Goal: Transaction & Acquisition: Purchase product/service

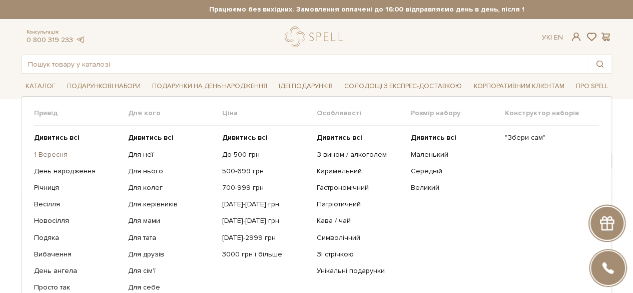
click at [64, 153] on link "1 Вересня" at bounding box center [77, 154] width 87 height 9
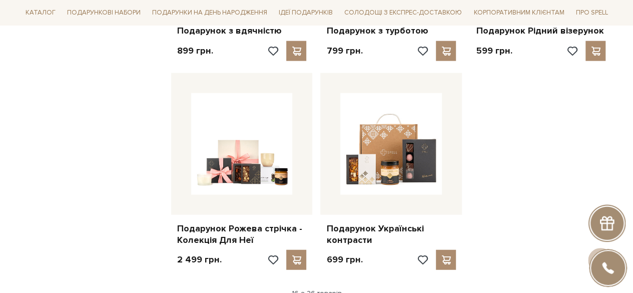
scroll to position [1251, 0]
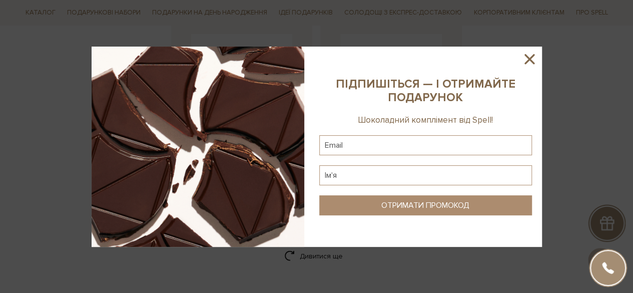
click at [311, 250] on div at bounding box center [316, 146] width 633 height 293
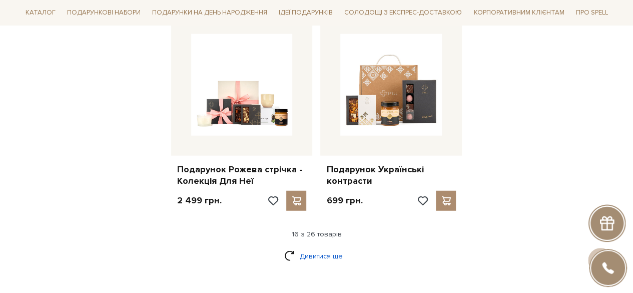
click at [326, 247] on link "Дивитися ще" at bounding box center [316, 256] width 65 height 18
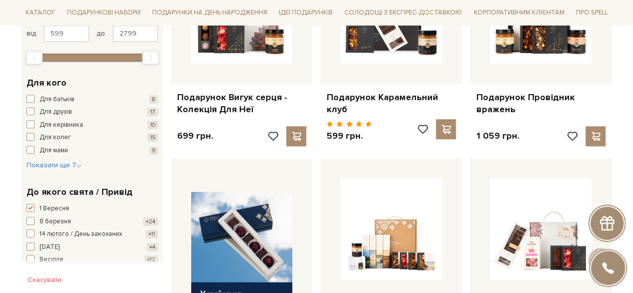
scroll to position [0, 0]
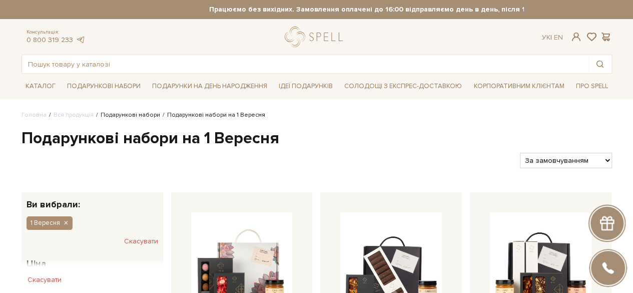
click at [132, 115] on link "Подарункові набори" at bounding box center [131, 115] width 60 height 8
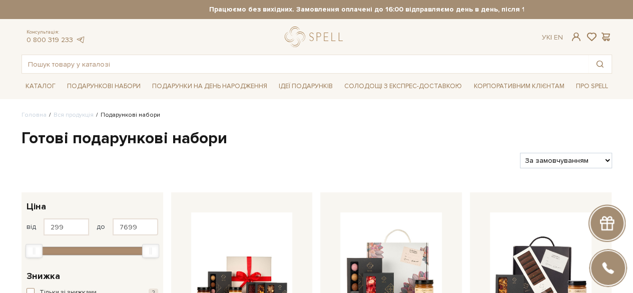
click at [606, 161] on select "За замовчуванням За Ціною (зростання) За Ціною (зменшення) Новинки За популярні…" at bounding box center [566, 161] width 92 height 16
select select "https://spellchocolate.com/our-productions/podarunkovi-box/?sort=p.price&order=…"
click at [520, 153] on select "За замовчуванням За Ціною (зростання) За Ціною (зменшення) Новинки За популярні…" at bounding box center [566, 161] width 92 height 16
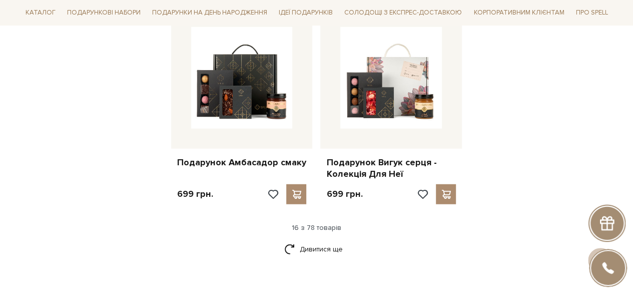
scroll to position [1301, 0]
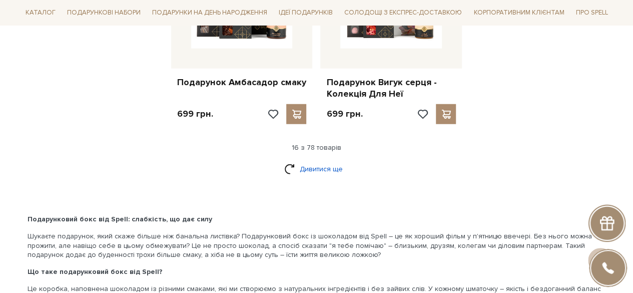
click at [323, 161] on link "Дивитися ще" at bounding box center [316, 169] width 65 height 18
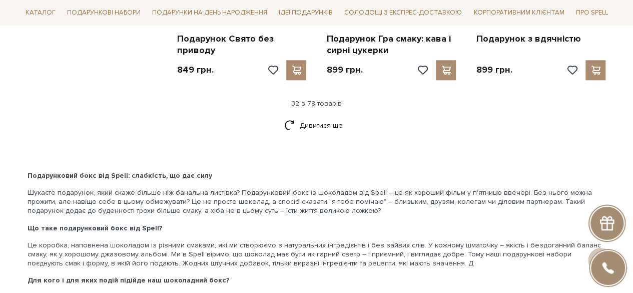
scroll to position [2402, 0]
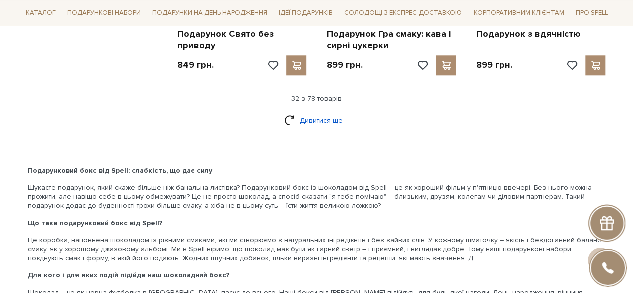
click at [325, 112] on link "Дивитися ще" at bounding box center [316, 121] width 65 height 18
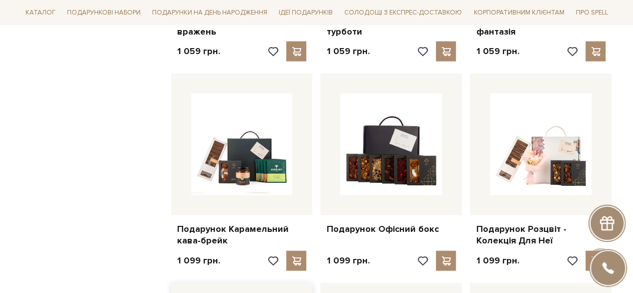
scroll to position [2953, 0]
